Goal: Task Accomplishment & Management: Manage account settings

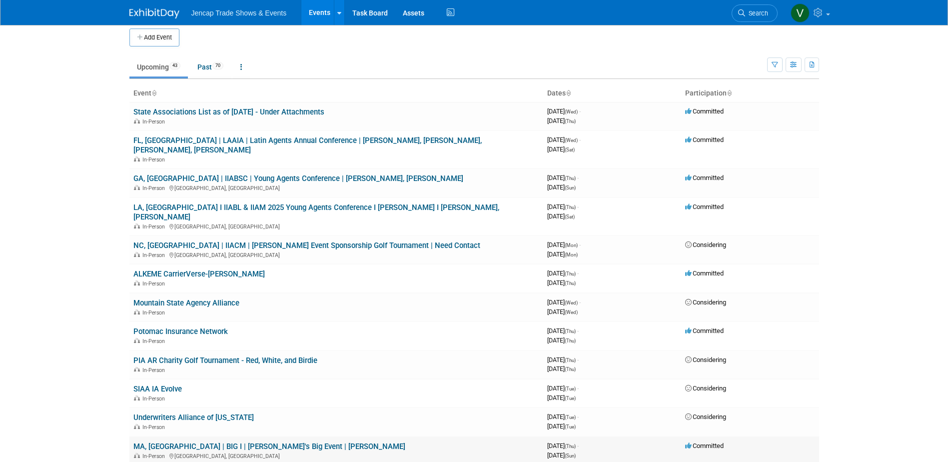
scroll to position [50, 0]
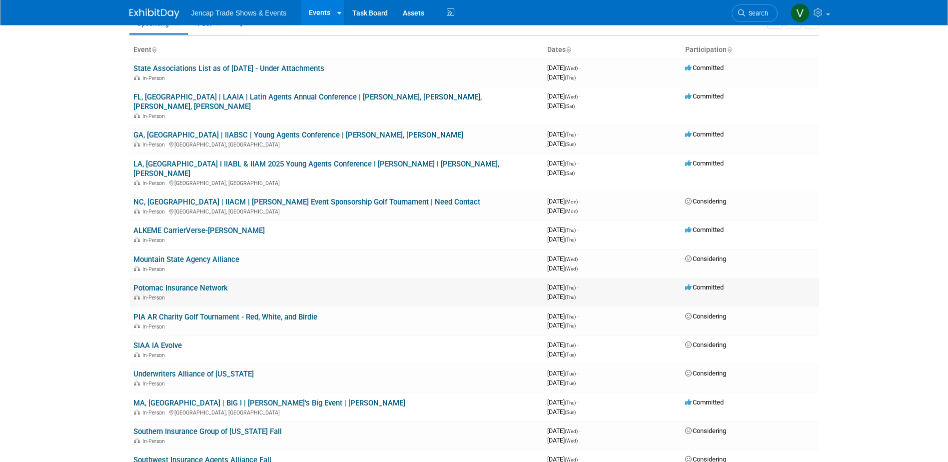
click at [213, 283] on link "Potomac Insurance Network" at bounding box center [180, 287] width 94 height 9
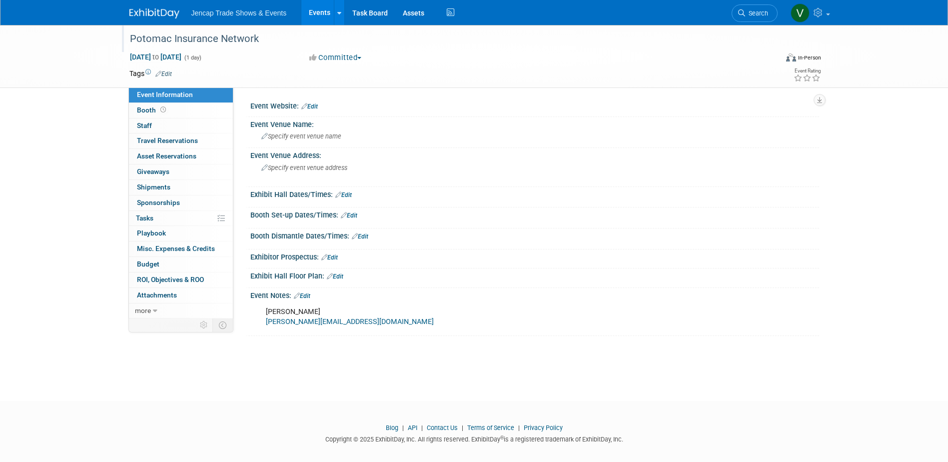
click at [129, 33] on div "Potomac Insurance Network" at bounding box center [444, 39] width 636 height 18
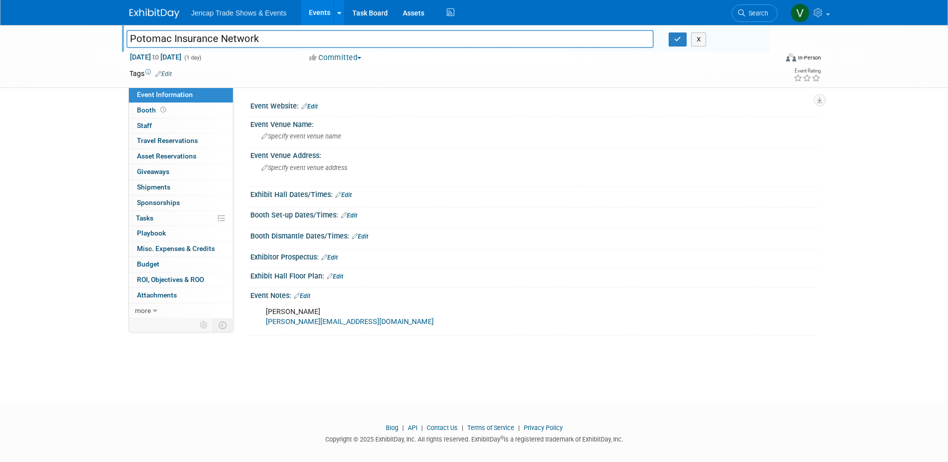
click at [160, 10] on img at bounding box center [154, 13] width 50 height 10
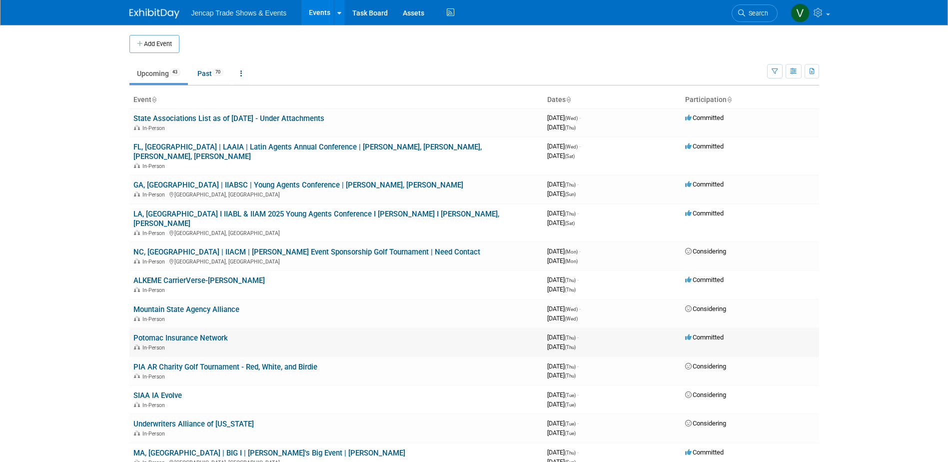
click at [148, 333] on link "Potomac Insurance Network" at bounding box center [180, 337] width 94 height 9
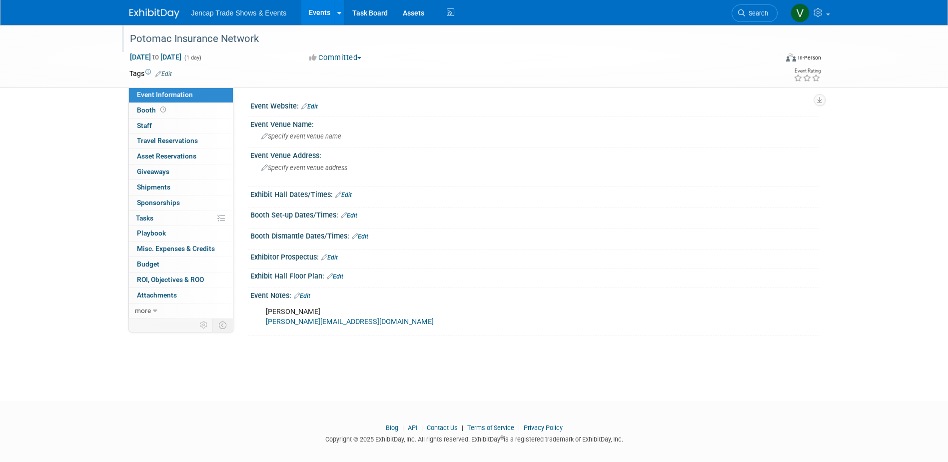
click at [132, 35] on div "Potomac Insurance Network" at bounding box center [444, 39] width 636 height 18
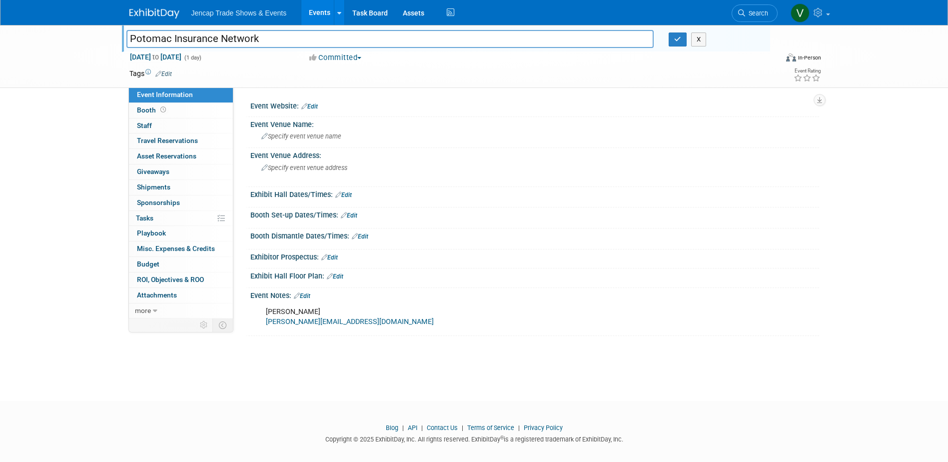
click at [130, 38] on input "Potomac Insurance Network" at bounding box center [390, 38] width 528 height 17
type input "MD, Baltimore | Potomac Insurance Network"
click at [681, 43] on button "button" at bounding box center [678, 39] width 18 height 14
